Goal: Task Accomplishment & Management: Manage account settings

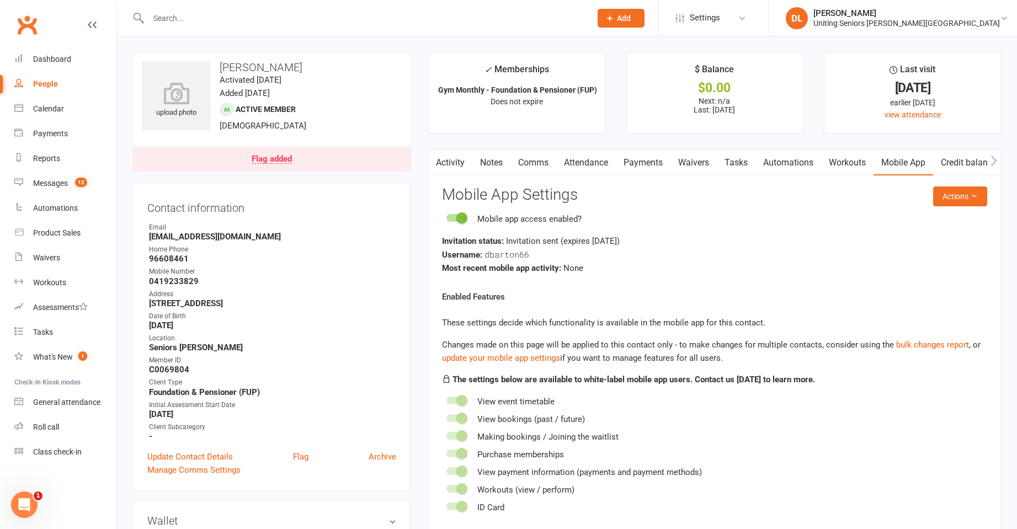
click at [448, 158] on link "Activity" at bounding box center [450, 162] width 44 height 25
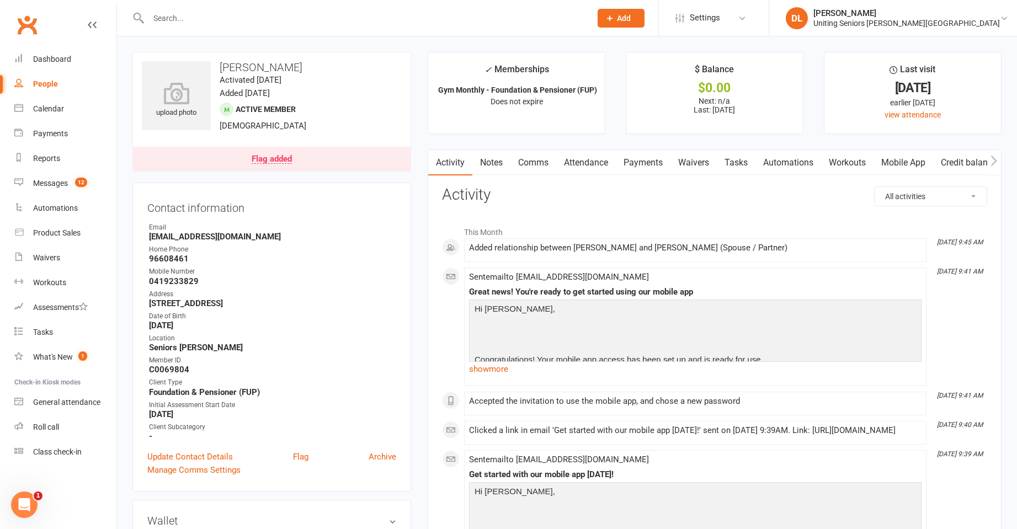
click at [237, 17] on input "text" at bounding box center [364, 17] width 438 height 15
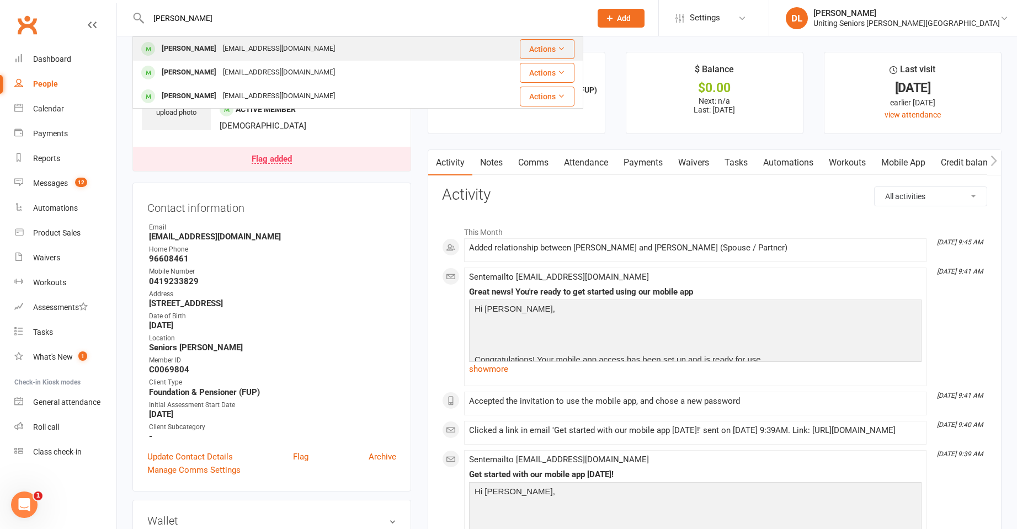
type input "[PERSON_NAME]"
click at [245, 56] on div "[EMAIL_ADDRESS][DOMAIN_NAME]" at bounding box center [279, 49] width 119 height 16
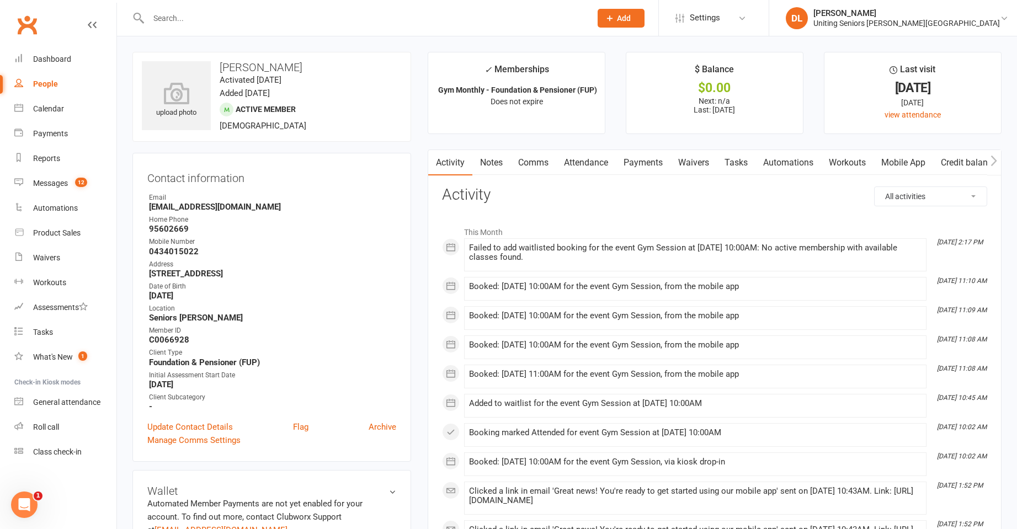
click at [596, 164] on link "Attendance" at bounding box center [586, 162] width 60 height 25
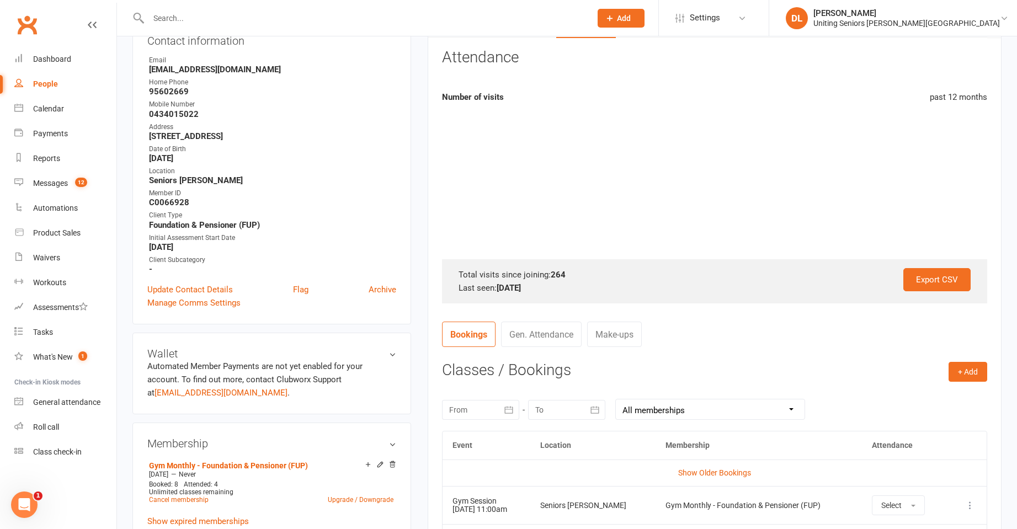
scroll to position [441, 0]
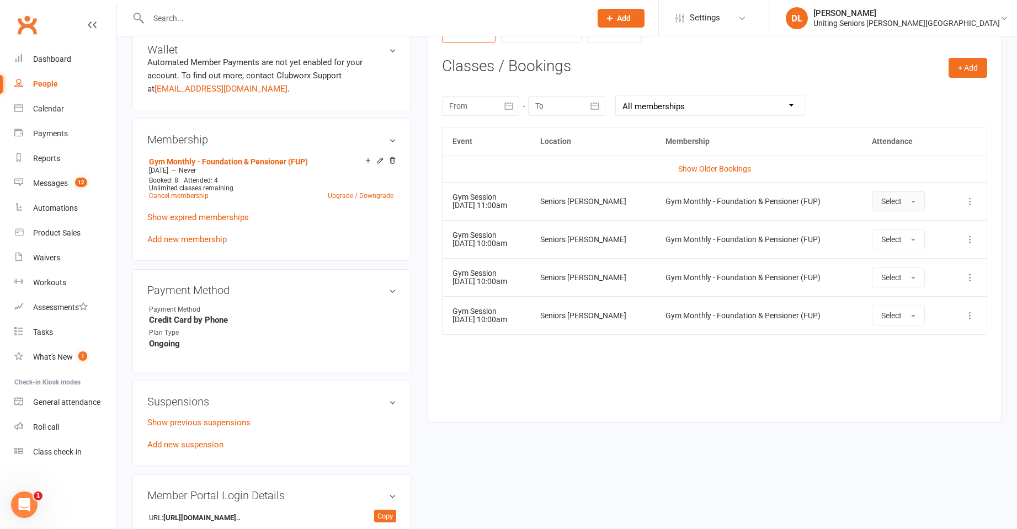
click at [893, 201] on span "Select" at bounding box center [891, 201] width 20 height 9
click at [940, 227] on link "Attended" at bounding box center [926, 226] width 109 height 22
click at [961, 65] on button "+ Add" at bounding box center [967, 68] width 39 height 20
click at [938, 97] on link "Book Event" at bounding box center [931, 93] width 109 height 22
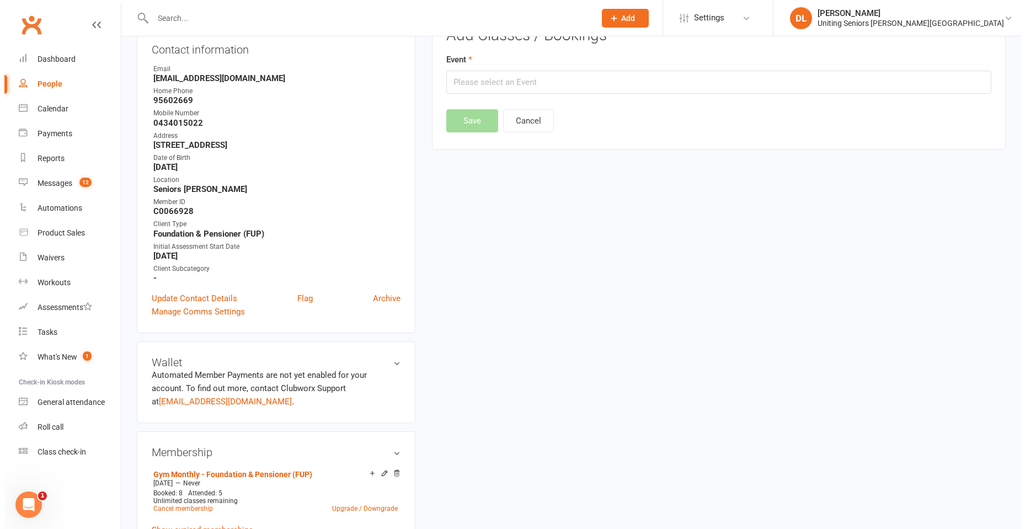
scroll to position [94, 0]
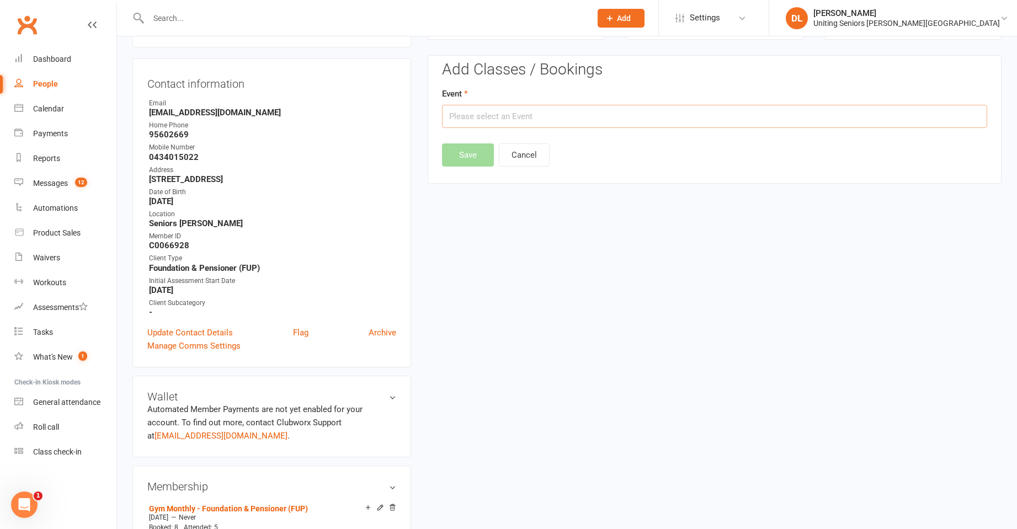
click at [559, 127] on input "text" at bounding box center [714, 116] width 545 height 23
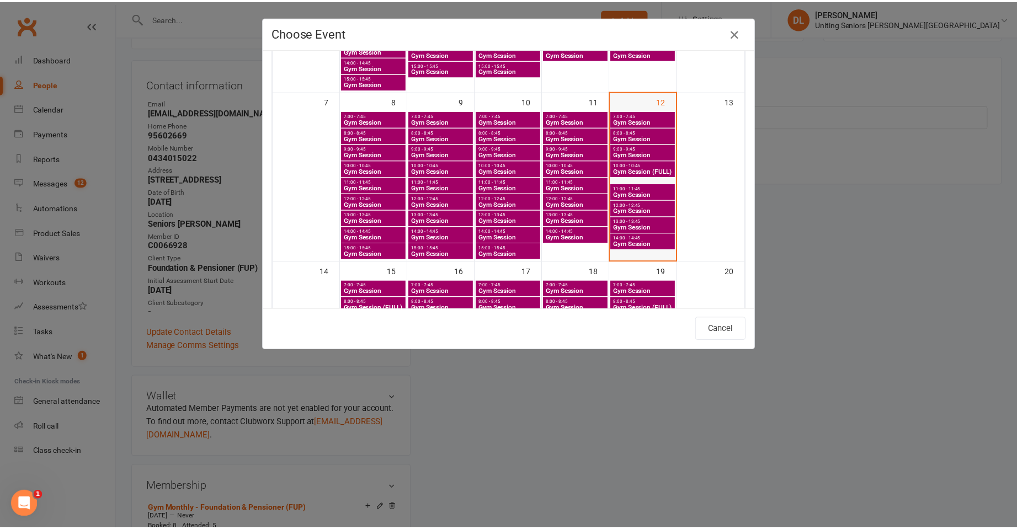
scroll to position [221, 0]
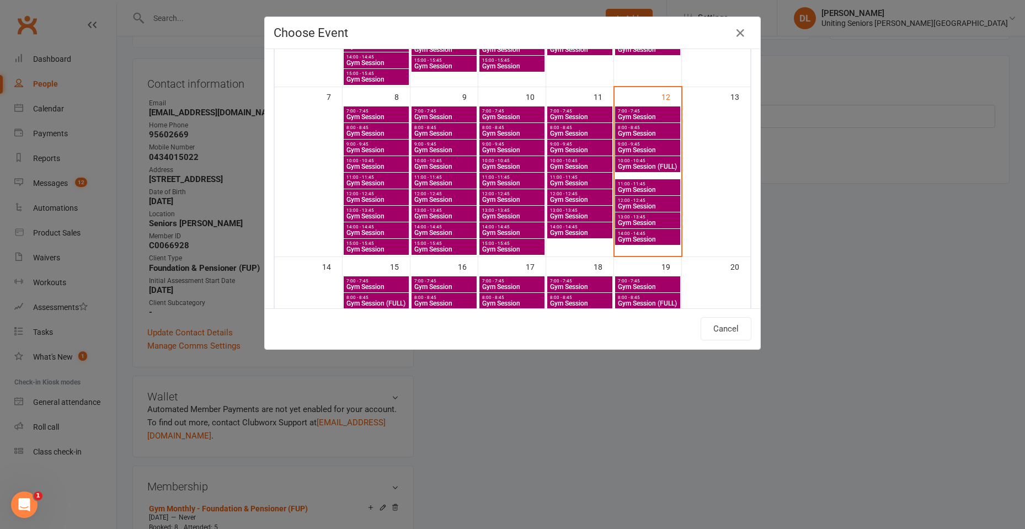
click at [735, 42] on div "Choose Event" at bounding box center [512, 33] width 495 height 32
click at [740, 31] on icon "button" at bounding box center [740, 32] width 13 height 13
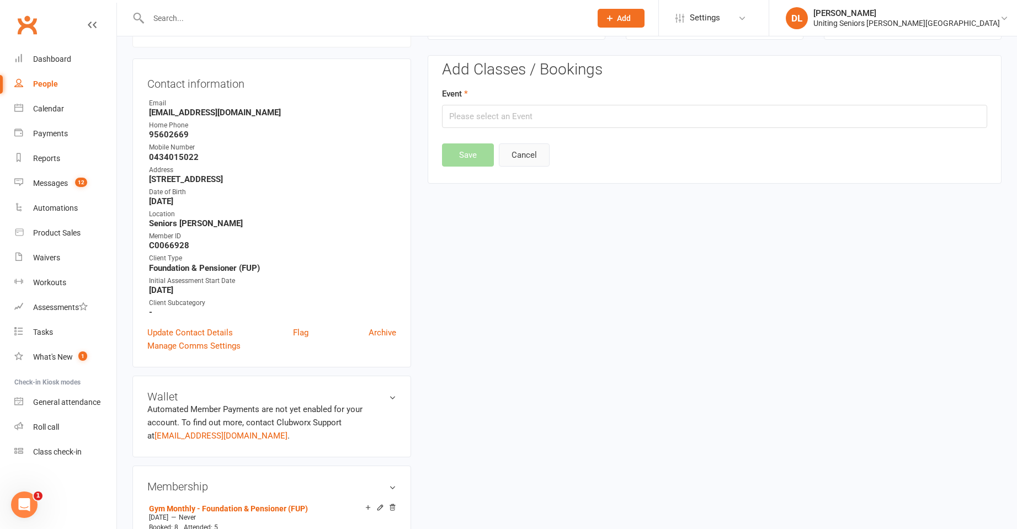
click at [531, 156] on button "Cancel" at bounding box center [524, 154] width 51 height 23
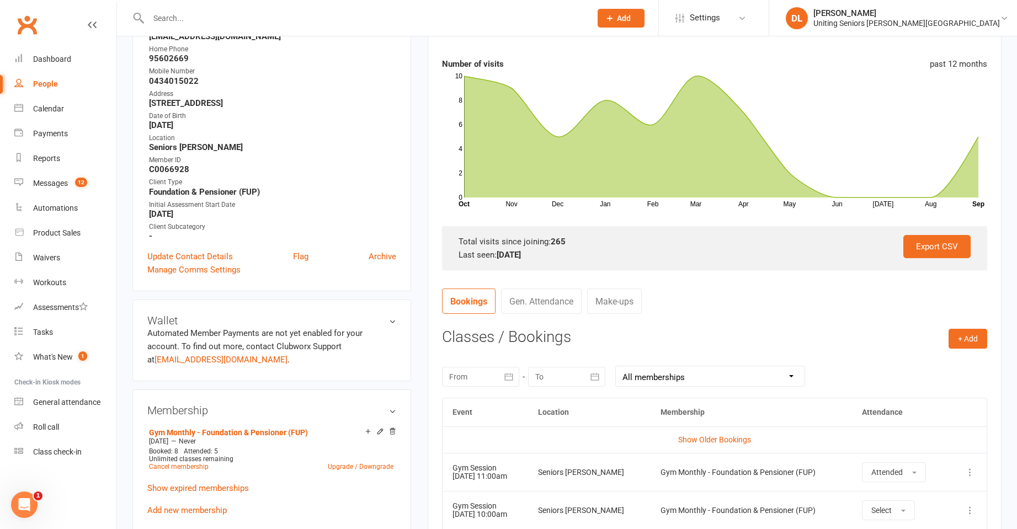
scroll to position [0, 0]
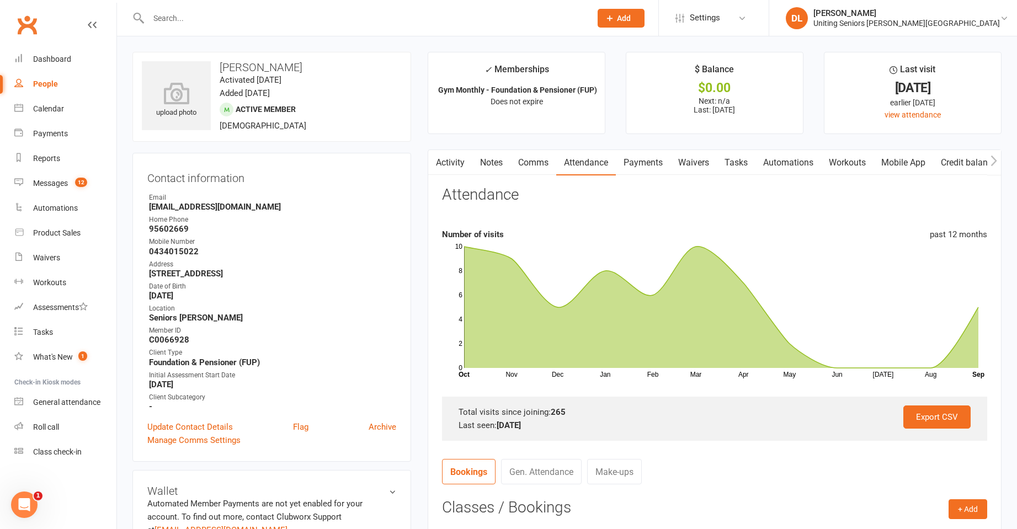
click at [303, 31] on div at bounding box center [357, 18] width 451 height 36
click at [306, 24] on input "text" at bounding box center [364, 17] width 438 height 15
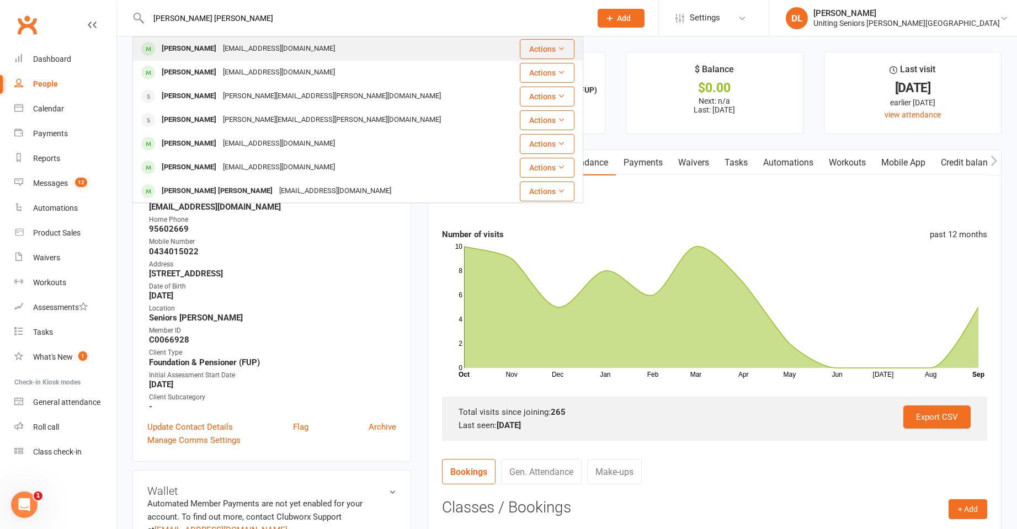
type input "[PERSON_NAME] [PERSON_NAME]"
click at [309, 49] on div "[PERSON_NAME] [EMAIL_ADDRESS][DOMAIN_NAME]" at bounding box center [319, 49] width 373 height 23
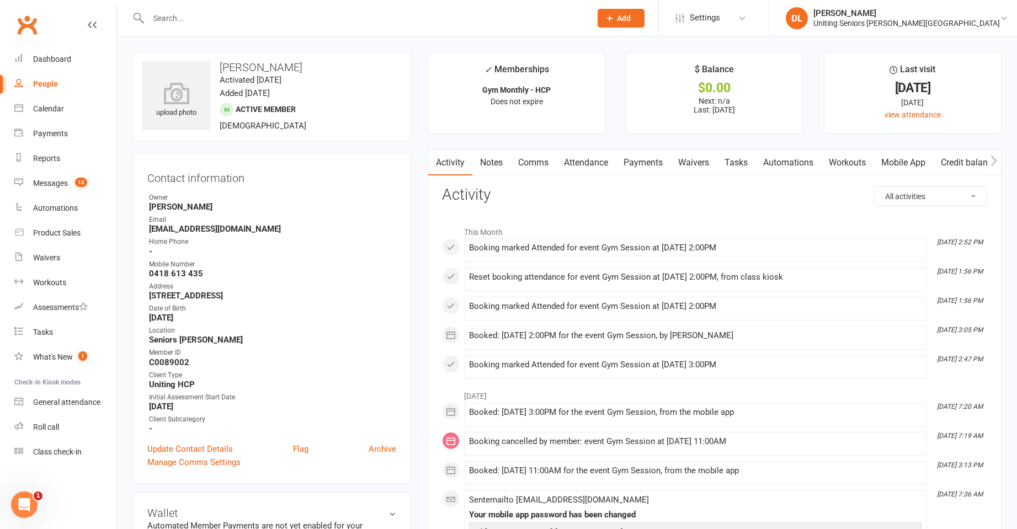
click at [585, 173] on link "Attendance" at bounding box center [586, 162] width 60 height 25
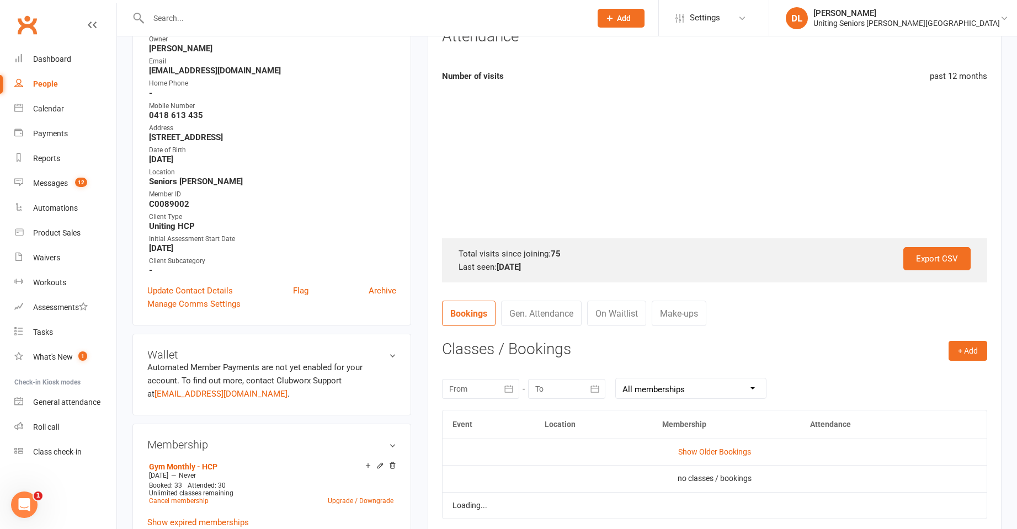
scroll to position [331, 0]
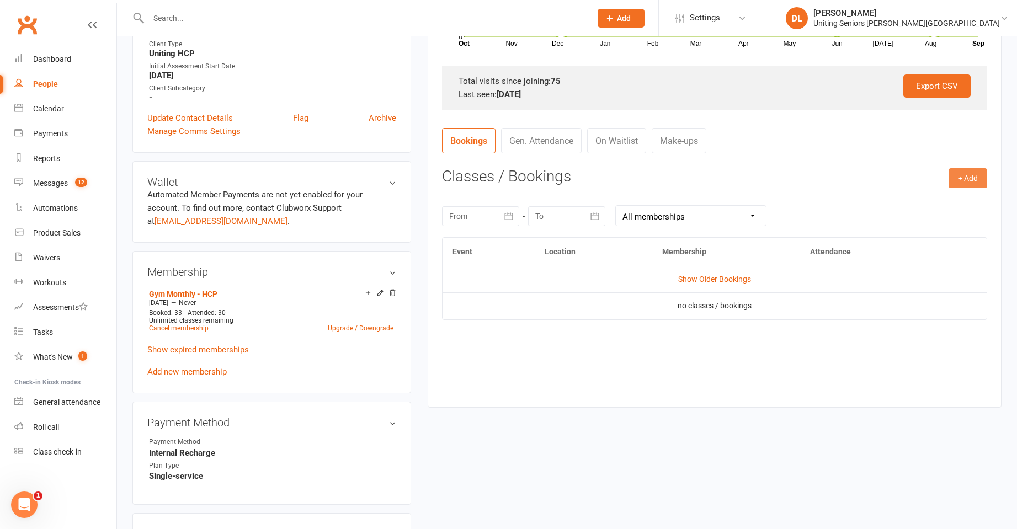
click at [971, 174] on button "+ Add" at bounding box center [967, 178] width 39 height 20
click at [946, 201] on link "Book Event" at bounding box center [931, 203] width 109 height 22
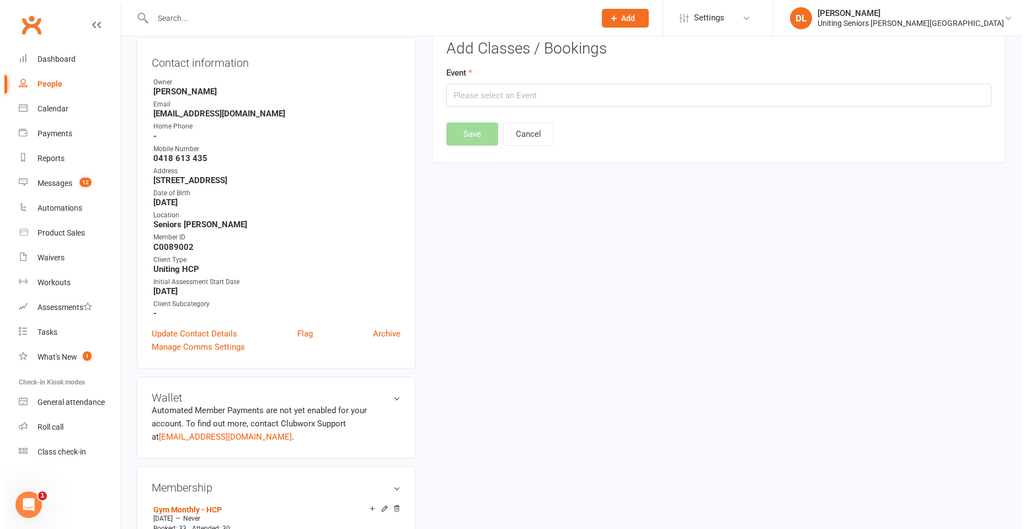
scroll to position [94, 0]
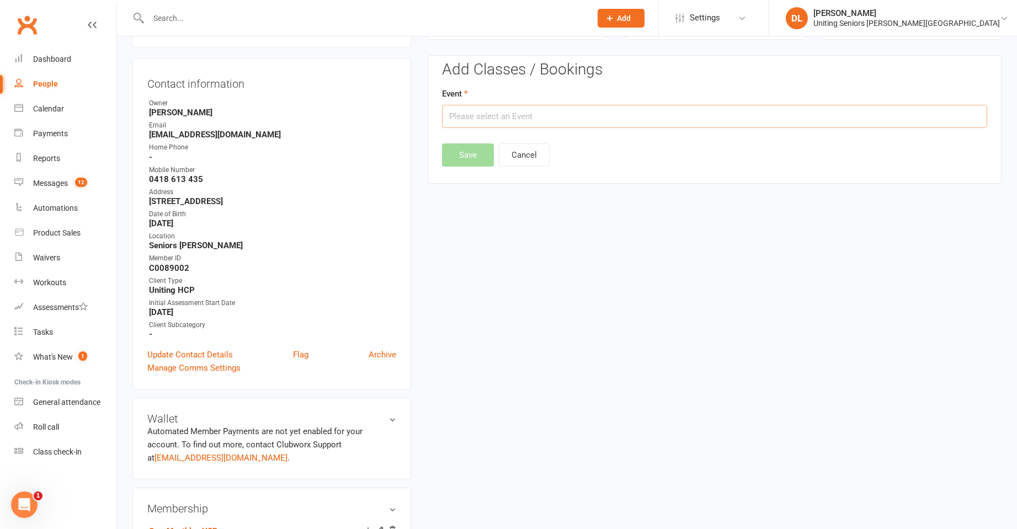
click at [494, 120] on input "text" at bounding box center [714, 116] width 545 height 23
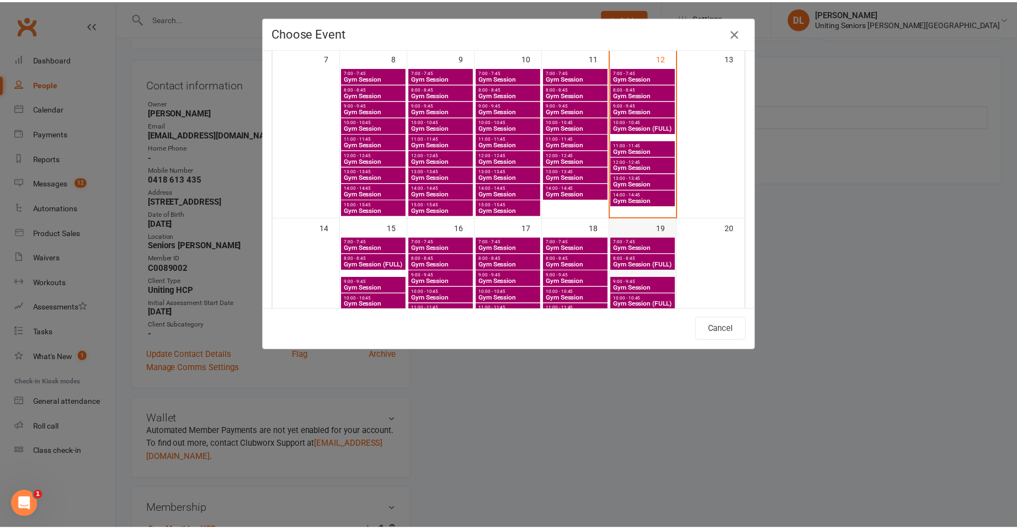
scroll to position [276, 0]
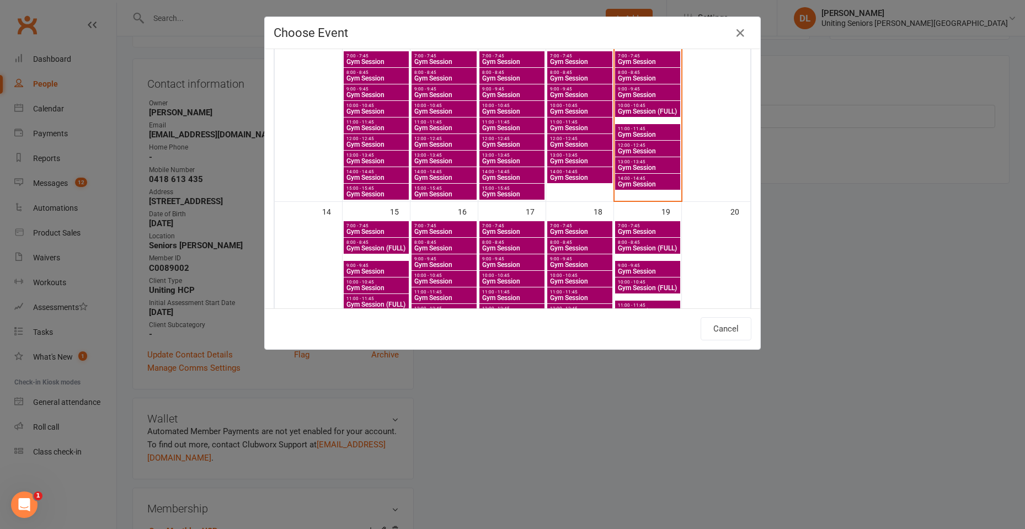
click at [637, 165] on span "Gym Session" at bounding box center [647, 167] width 61 height 7
type input "Gym Session - [DATE] 1:00:00 PM"
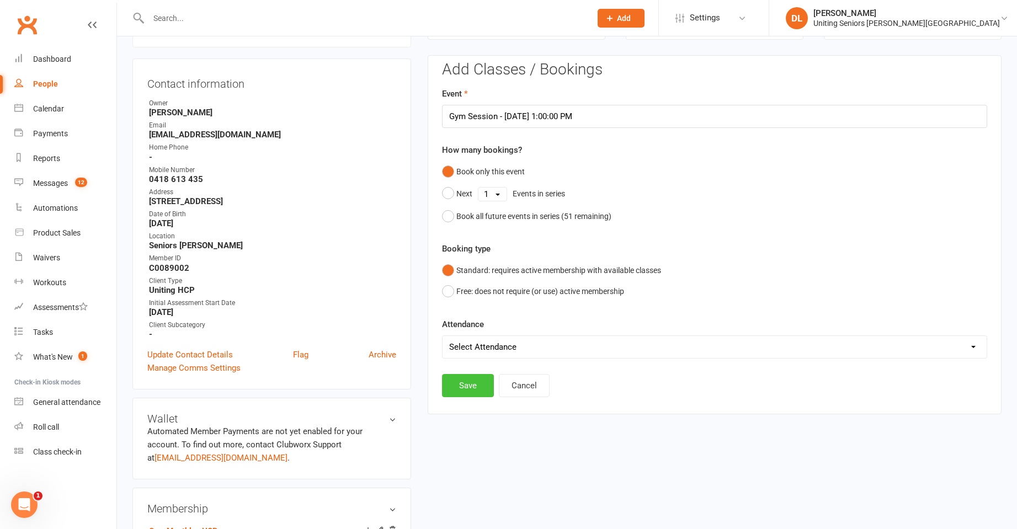
click at [468, 381] on button "Save" at bounding box center [468, 385] width 52 height 23
